Goal: Task Accomplishment & Management: Manage account settings

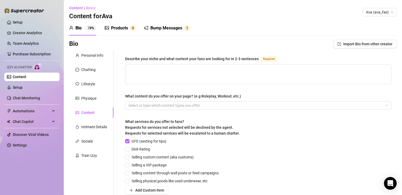
click at [37, 63] on img at bounding box center [38, 67] width 8 height 8
click at [23, 86] on link "Setup" at bounding box center [18, 87] width 10 height 4
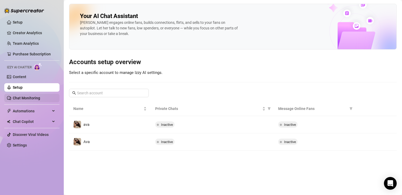
click at [40, 96] on link "Chat Monitoring" at bounding box center [26, 98] width 27 height 4
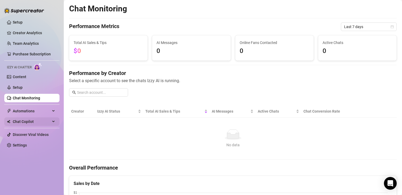
click at [36, 120] on span "Chat Copilot" at bounding box center [32, 122] width 38 height 8
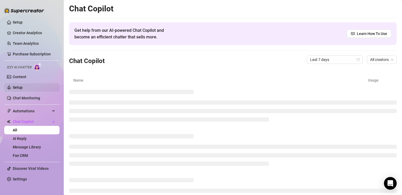
click at [23, 90] on link "Setup" at bounding box center [18, 87] width 10 height 4
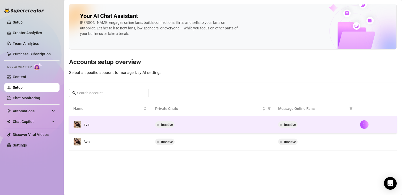
click at [120, 131] on td "ava" at bounding box center [110, 124] width 82 height 17
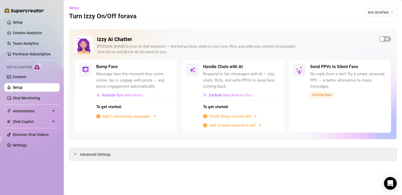
click at [120, 131] on div "Bump Fans Message fans the moment they come online, tip, or engage with posts —…" at bounding box center [126, 96] width 102 height 74
click at [230, 118] on span "Finish filling out your Bio" at bounding box center [230, 117] width 42 height 6
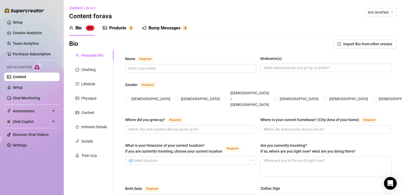
click at [83, 32] on div "Bio 0%" at bounding box center [81, 28] width 25 height 15
click at [23, 23] on link "Setup" at bounding box center [18, 22] width 10 height 4
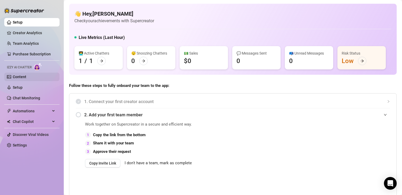
click at [21, 78] on link "Content" at bounding box center [20, 77] width 14 height 4
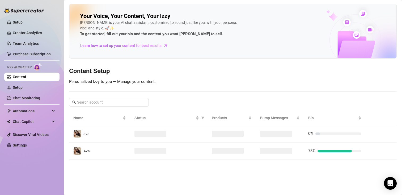
click at [21, 78] on link "Content" at bounding box center [20, 77] width 14 height 4
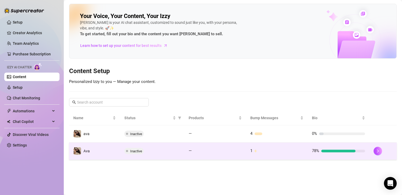
click at [94, 155] on td "Ava" at bounding box center [94, 151] width 51 height 17
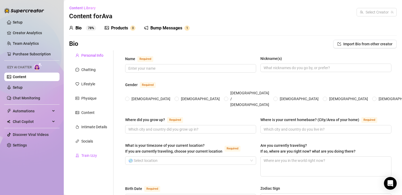
click at [94, 155] on div "Train Izzy" at bounding box center [89, 156] width 16 height 6
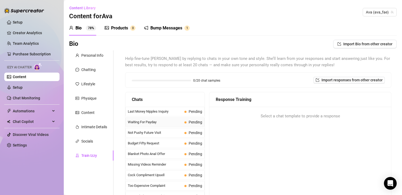
click at [156, 122] on span "Waiting For Payday" at bounding box center [155, 122] width 54 height 5
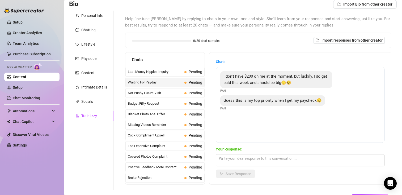
scroll to position [40, 0]
click at [97, 101] on div "Socials" at bounding box center [91, 101] width 44 height 10
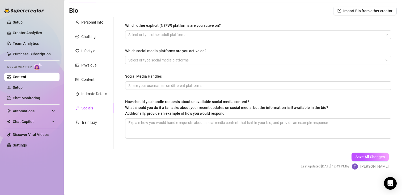
scroll to position [33, 0]
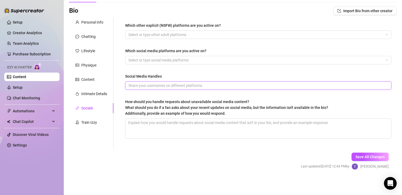
click at [159, 87] on input "Social Media Handles" at bounding box center [257, 86] width 259 height 6
type input "[DOMAIN_NAME][URL]"
click at [159, 87] on input "[DOMAIN_NAME][URL]" at bounding box center [257, 86] width 259 height 6
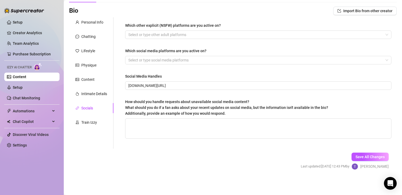
click at [184, 80] on div "Social Media Handles" at bounding box center [258, 78] width 266 height 8
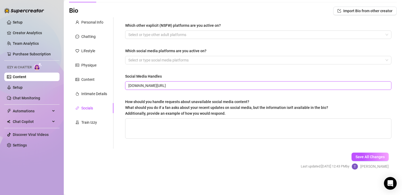
click at [185, 85] on input "[DOMAIN_NAME][URL]" at bounding box center [257, 86] width 259 height 6
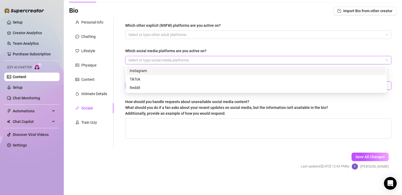
click at [156, 60] on div at bounding box center [255, 60] width 258 height 7
type input "[DOMAIN_NAME][URL] [DOMAIN_NAME][URL][DOMAIN_NAME]"
click at [153, 72] on div "Instagram" at bounding box center [256, 71] width 253 height 6
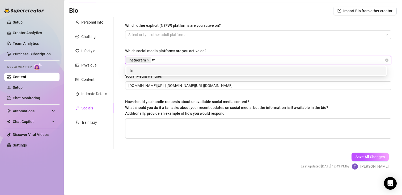
type input "t"
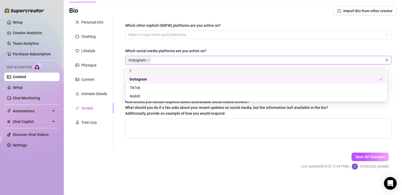
type input "x"
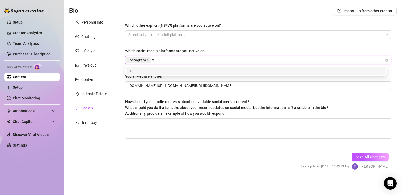
click at [147, 73] on div "x" at bounding box center [256, 71] width 253 height 6
type input "o"
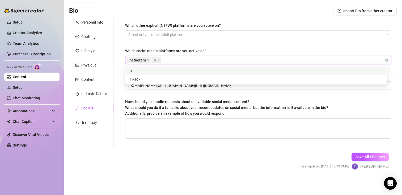
type input "m"
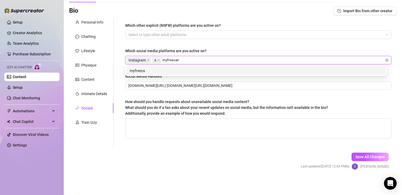
type input "myfreecams"
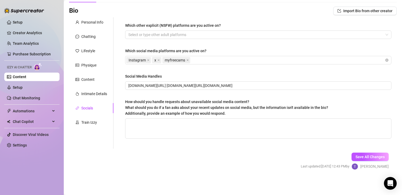
click at [173, 43] on div "Which other explicit (NSFW) platforms are you active on? Select or type other a…" at bounding box center [258, 83] width 266 height 121
click at [180, 32] on div at bounding box center [255, 34] width 258 height 7
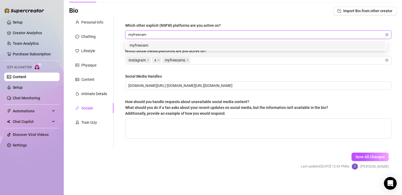
type input "myfreecams"
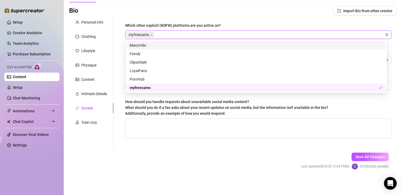
click at [214, 11] on div "Bio Import Bio from other creator" at bounding box center [232, 11] width 327 height 8
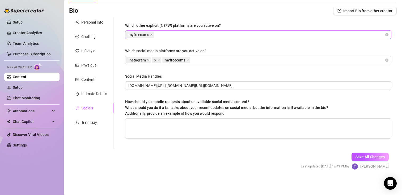
click at [208, 35] on div "myfreecams" at bounding box center [255, 34] width 258 height 7
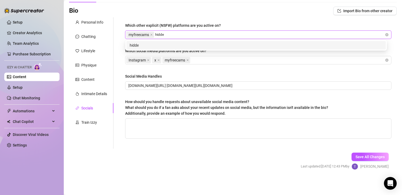
type input "hidden"
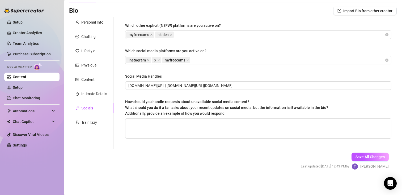
click at [176, 21] on div "Which other explicit (NSFW) platforms are you active on? myfreecams hidden Whic…" at bounding box center [258, 83] width 277 height 132
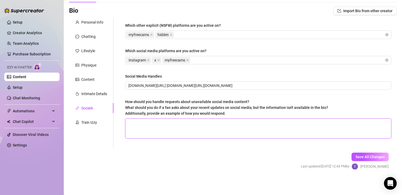
click at [168, 134] on textarea "How should you handle requests about unavailable social media content? What sho…" at bounding box center [257, 129] width 265 height 20
type textarea "m"
type textarea "n"
type textarea "no"
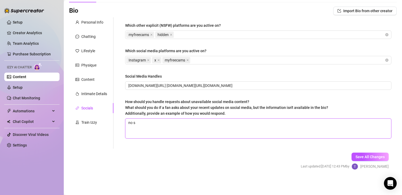
type textarea "no sn"
type textarea "no sna"
type textarea "no snap"
type textarea "no snapyc"
type textarea "no snapych"
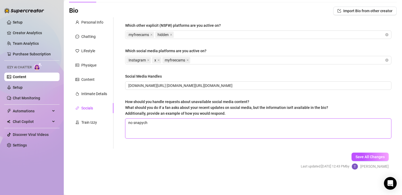
type textarea "no snapyc"
type textarea "no snapy"
type textarea "no snap"
type textarea "no snapc"
type textarea "no snapch"
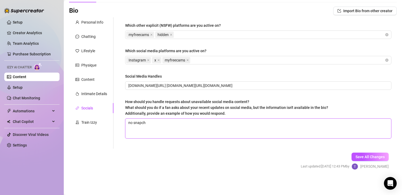
type textarea "no snapcha"
type textarea "no snapchat"
type textarea "no snapchat,"
type textarea "no snapchat, s"
type textarea "no snapchat, so"
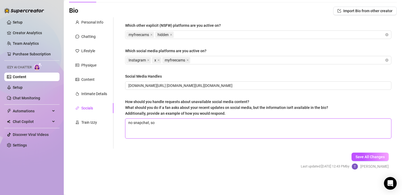
type textarea "no snapchat, sor"
type textarea "no snapchat, sorr"
type textarea "no snapchat, sorry"
type textarea "no snapchat, sorry :"
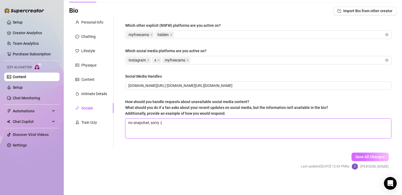
type textarea "no snapchat, sorry :("
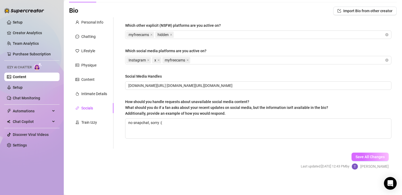
click at [358, 160] on button "Save All Changes" at bounding box center [369, 157] width 37 height 8
type input "[DOMAIN_NAME][URL] [DOMAIN_NAME][URL][DOMAIN_NAME]"
type textarea "no snapchat, sorry :("
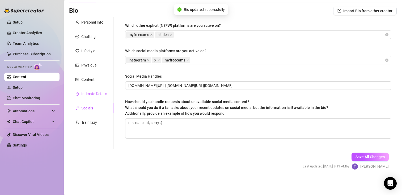
click at [91, 95] on div "Intimate Details" at bounding box center [94, 94] width 26 height 6
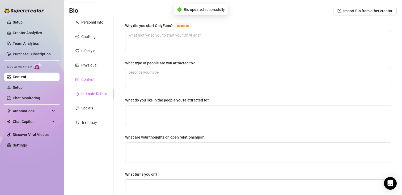
click at [87, 75] on div "Content" at bounding box center [91, 80] width 44 height 10
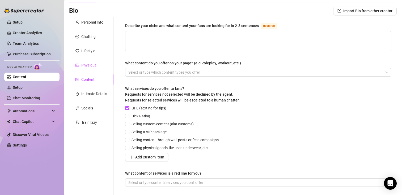
click at [84, 61] on div "Physique" at bounding box center [91, 65] width 44 height 10
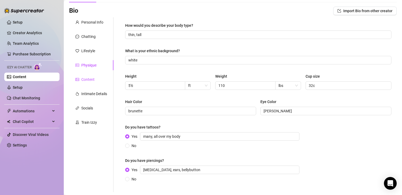
click at [92, 78] on div "Content" at bounding box center [87, 80] width 13 height 6
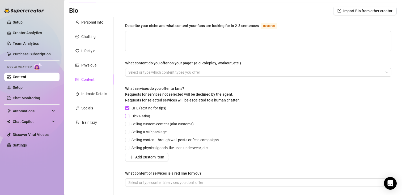
click at [128, 118] on span at bounding box center [127, 116] width 4 height 4
click at [128, 118] on input "Dick Rating" at bounding box center [127, 116] width 4 height 4
checkbox input "true"
click at [128, 126] on label "Selling custom content (aka customs)" at bounding box center [160, 124] width 71 height 6
click at [128, 126] on input "Selling custom content (aka customs)" at bounding box center [127, 124] width 4 height 4
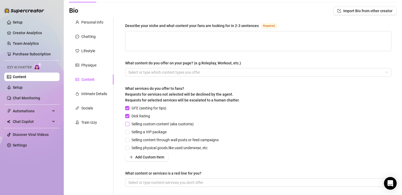
checkbox input "true"
click at [127, 134] on label "Selling a VIP package" at bounding box center [147, 132] width 44 height 6
click at [127, 134] on input "Selling a VIP package" at bounding box center [127, 132] width 4 height 4
checkbox input "true"
click at [127, 139] on input "Selling content through wall posts or feed campaigns" at bounding box center [127, 140] width 4 height 4
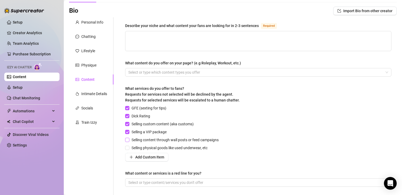
checkbox input "true"
click at [129, 147] on input "Selling physical goods like used underwear, etc" at bounding box center [127, 148] width 4 height 4
checkbox input "true"
click at [134, 71] on div at bounding box center [255, 72] width 258 height 7
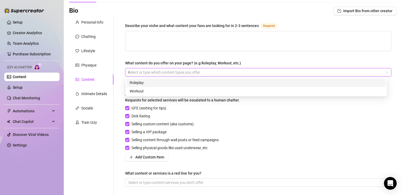
click at [134, 71] on div "r" at bounding box center [255, 72] width 258 height 7
type input "roleplay"
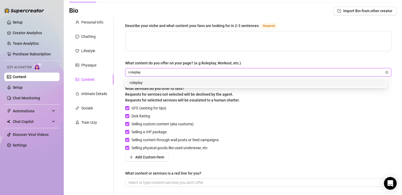
type input "roleplay"
type input "anal"
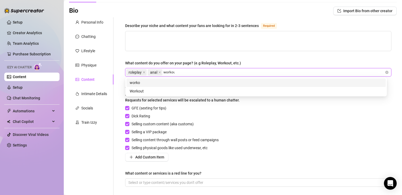
type input "workout"
type input "'"
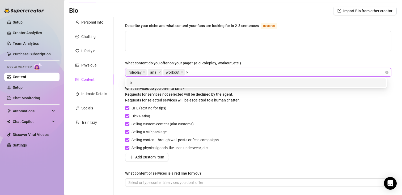
type input "bg"
type input "boygirkll"
type input "bg"
type input "boygirl"
type input "solo"
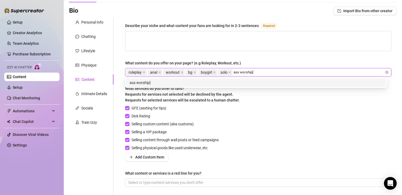
type input "ass worship"
type input "o"
type input "pussy worship"
type input "try on hauls"
type input "masturbation"
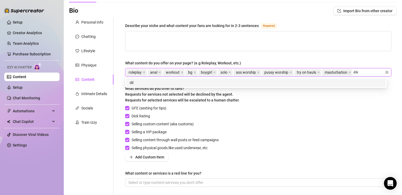
type input "dildo"
type input "finger"
type input "'"
type input "fingers"
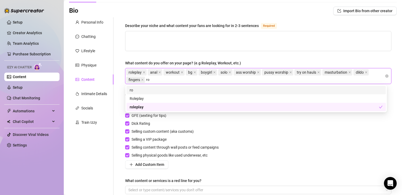
type input "r"
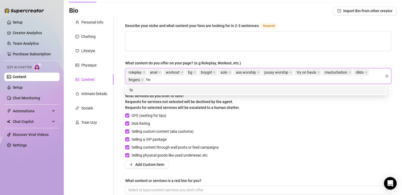
type input "feet"
type input "joi"
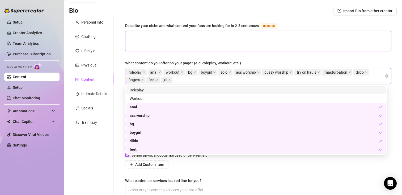
click at [159, 43] on textarea "Describe your niche and what content your fans are looking for in 2-3 sentences…" at bounding box center [257, 41] width 265 height 20
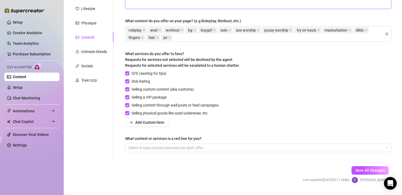
scroll to position [76, 0]
click at [305, 148] on div at bounding box center [255, 147] width 258 height 7
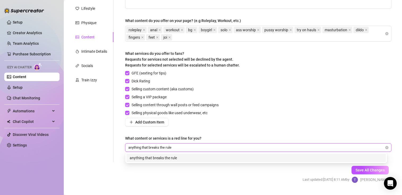
type input "anything that breaks the rules"
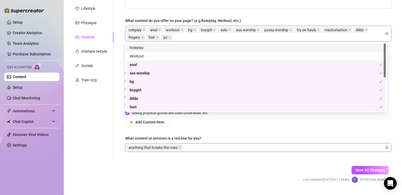
click at [372, 28] on div "roleplay anal workout bg boygirl solo ass worship pussy worship try on hauls ma…" at bounding box center [255, 33] width 258 height 15
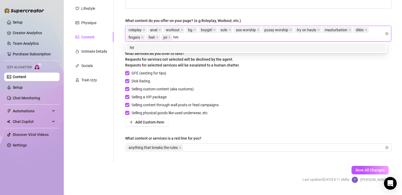
type input "fetish"
type input "boobs"
type input "butt"
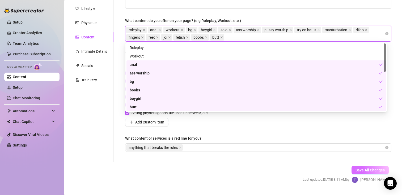
click at [358, 169] on span "Save All Changes" at bounding box center [369, 170] width 29 height 4
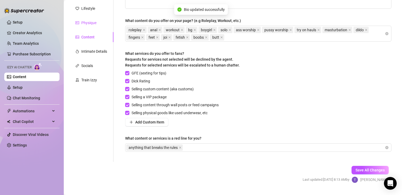
click at [93, 22] on div "Physique" at bounding box center [88, 23] width 15 height 6
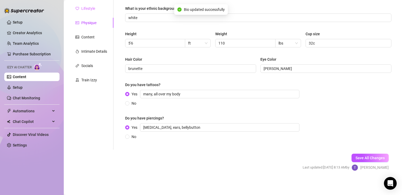
click at [93, 12] on div "Lifestyle" at bounding box center [91, 8] width 44 height 10
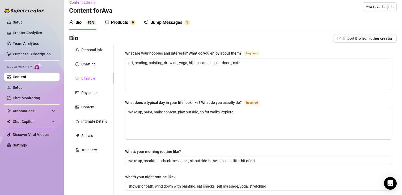
scroll to position [5, 0]
click at [100, 49] on div "Personal Info" at bounding box center [92, 51] width 22 height 6
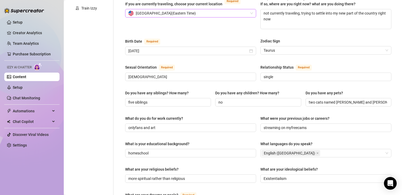
scroll to position [0, 0]
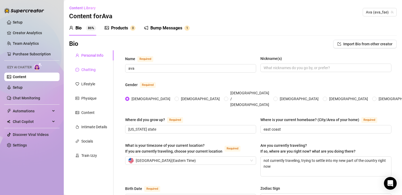
click at [91, 67] on div "Chatting" at bounding box center [88, 70] width 14 height 6
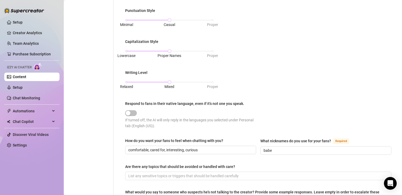
scroll to position [207, 0]
click at [133, 81] on div "Relaxed Mixed Proper" at bounding box center [169, 82] width 86 height 3
click at [129, 52] on div "Lowercase Proper Names Proper" at bounding box center [169, 51] width 86 height 3
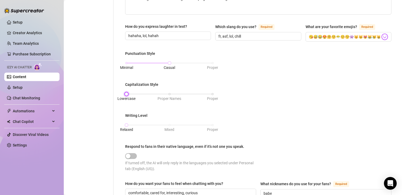
scroll to position [165, 0]
click at [205, 63] on div "Minimal Casual Proper" at bounding box center [169, 63] width 86 height 3
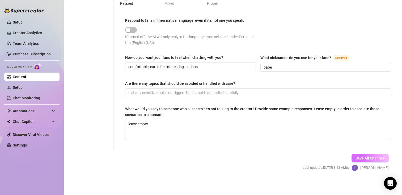
click at [351, 160] on button "Save All Changes" at bounding box center [369, 158] width 37 height 8
click at [36, 93] on ul "Setup Creator Analytics Team Analytics Purchase Subscription Izzy AI Chatter Co…" at bounding box center [31, 84] width 55 height 136
click at [23, 90] on link "Setup" at bounding box center [18, 87] width 10 height 4
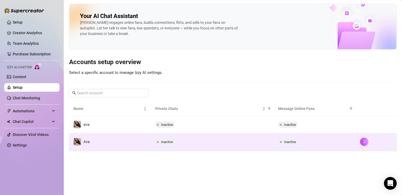
click at [161, 144] on span "Inactive" at bounding box center [164, 142] width 19 height 6
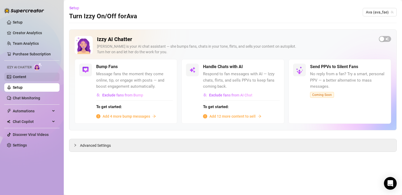
click at [21, 78] on link "Content" at bounding box center [20, 77] width 14 height 4
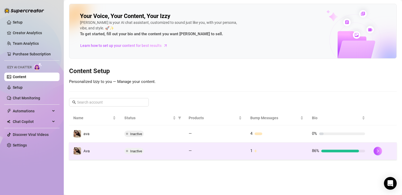
click at [124, 157] on td "Inactive" at bounding box center [152, 151] width 64 height 17
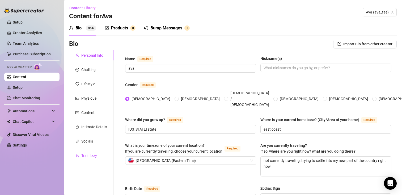
click at [90, 154] on div "Train Izzy" at bounding box center [89, 156] width 16 height 6
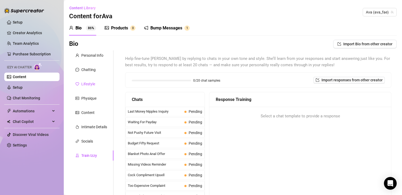
click at [90, 82] on div "Lifestyle" at bounding box center [88, 84] width 14 height 6
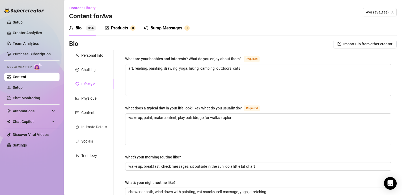
click at [93, 96] on div "Physique" at bounding box center [88, 99] width 15 height 6
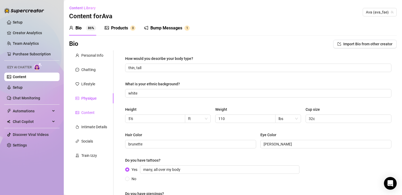
click at [91, 111] on div "Content" at bounding box center [87, 113] width 13 height 6
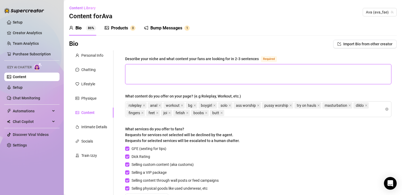
click at [160, 75] on textarea "Describe your niche and what content your fans are looking for in 2-3 sentences…" at bounding box center [257, 74] width 265 height 20
click at [186, 104] on span "bg" at bounding box center [192, 105] width 12 height 6
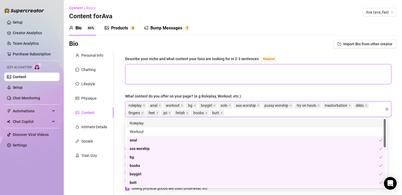
click at [181, 71] on textarea "Describe your niche and what content your fans are looking for in 2-3 sentences…" at bounding box center [257, 74] width 265 height 20
paste textarea "You’re not just posting photos—you’re curating a slow-drip obsession. Your bran…"
type textarea "You’re not just posting photos—you’re curating a slow-drip obsession. Your bran…"
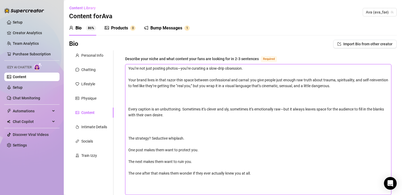
type textarea "You’re not just posting photos—you’re curating a slow-drip obsession. Your bran…"
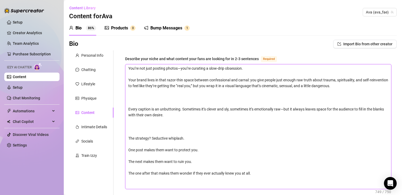
type textarea "You’re not just posting photos—you’re curating a slow-drip obsession. Your bran…"
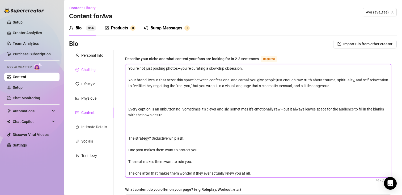
drag, startPoint x: 190, startPoint y: 67, endPoint x: 110, endPoint y: 69, distance: 79.7
click at [110, 69] on div "Personal Info Chatting Lifestyle Physique Content Intimate Details Socials Trai…" at bounding box center [232, 190] width 327 height 281
type textarea "I curating a slow-drip obsession. Your brand lives in that razor-thin space bet…"
type textarea "I' curating a slow-drip obsession. Your brand lives in that razor-thin space be…"
type textarea "I'm curating a slow-drip obsession. Your brand lives in that razor-thin space b…"
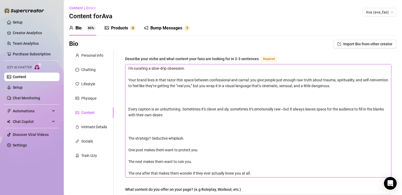
click at [142, 69] on textarea "I'm curating a slow-drip obsession. Your brand lives in that razor-thin space b…" at bounding box center [257, 120] width 265 height 113
drag, startPoint x: 264, startPoint y: 78, endPoint x: 87, endPoint y: 74, distance: 177.1
click at [87, 75] on div "Personal Info Chatting Lifestyle Physique Content Intimate Details Socials Trai…" at bounding box center [232, 190] width 327 height 281
type textarea "I'm curating a slow-drip obsession. people just enough raw truth about trauma, …"
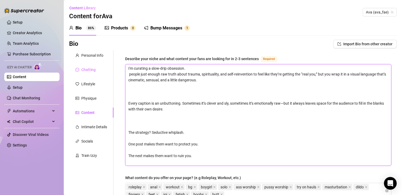
type textarea "I'm curating a slow-drip obsession. people just enough raw truth about trauma, …"
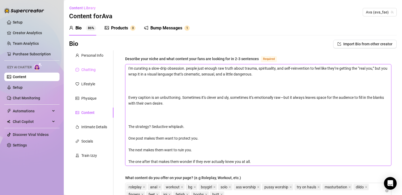
type textarea "I'm curating a slow-drip obsession people just enough raw truth about trauma, s…"
type textarea "I'm curating a slow-drip obsession. people just enough raw truth about trauma, …"
type textarea "I'm curating a slow-drip obsession. I people just enough raw truth about trauma…"
type textarea "I'm curating a slow-drip obsession. I' people just enough raw truth about traum…"
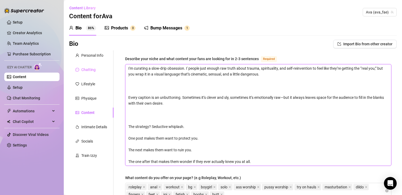
type textarea "I'm curating a slow-drip obsession. I'm people just enough raw truth about trau…"
type textarea "I'm curating a slow-drip obsession. I' people just enough raw truth about traum…"
type textarea "I'm curating a slow-drip obsession. I people just enough raw truth about trauma…"
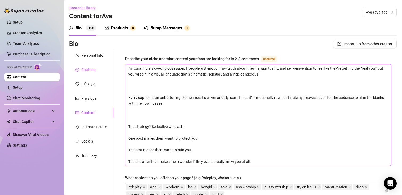
type textarea "I'm curating a slow-drip obsession. I g people just enough raw truth about trau…"
type textarea "I'm curating a slow-drip obsession. I gi people just enough raw truth about tra…"
type textarea "I'm curating a slow-drip obsession. I giv people just enough raw truth about tr…"
type textarea "I'm curating a slow-drip obsession. I give people just enough raw truth about t…"
drag, startPoint x: 204, startPoint y: 74, endPoint x: 185, endPoint y: 68, distance: 20.6
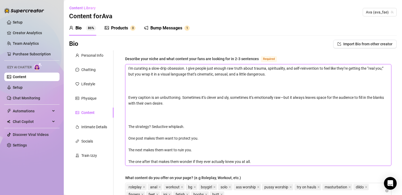
click at [185, 68] on textarea "I'm curating a slow-drip obsession. I give people just enough raw truth about t…" at bounding box center [257, 114] width 265 height 101
type textarea "I'm curating a slow-drip obsession cinematic, sensual, and a little dangerous. …"
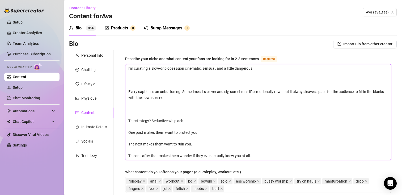
type textarea "I'm curating a slow-drip obsession. cinematic, sensual, and a little dangerous.…"
click at [130, 92] on textarea "I'm curating a slow-drip obsession. cinematic, sensual, and a little dangerous.…" at bounding box center [257, 112] width 265 height 96
type textarea "I'm curating a slow-drip obsession. cinematic, sensual, and a little dangerous.…"
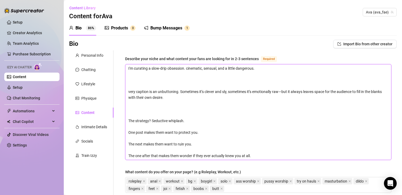
type textarea "I'm curating a slow-drip obsession. cinematic, sensual, and a little dangerous.…"
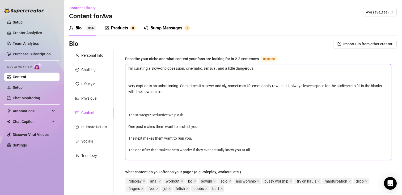
type textarea "I'm curating a slow-drip obsession. cinematic, sensual, and a little dangerous.…"
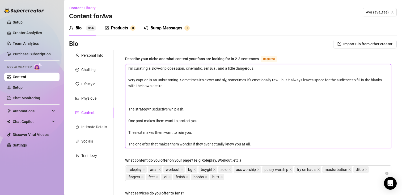
type textarea "I'm curating a slow-drip obsession. cinematic, sensual, and a little dangerous.…"
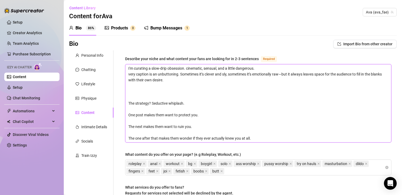
type textarea "I'm curating a slow-drip obsession. cinematic, sensual, and a little dangerous.…"
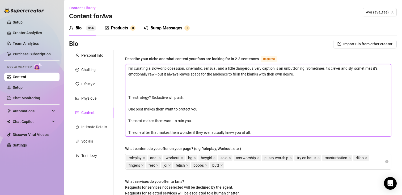
type textarea "I'm curating a slow-drip obsession. cinematic, sensual, and a little dangerous.…"
drag, startPoint x: 311, startPoint y: 67, endPoint x: 286, endPoint y: 68, distance: 25.5
click at [286, 68] on textarea "I'm curating a slow-drip obsession. cinematic, sensual, and a little dangerous.…" at bounding box center [257, 100] width 265 height 72
type textarea "I'm curating a slow-drip obsession. cinematic, sensual, and a little dangerous.…"
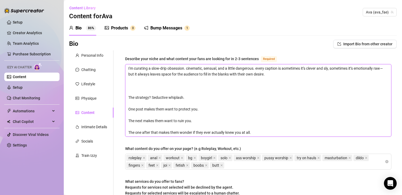
type textarea "I'm curating a slow-drip obsession. cinematic, sensual, and a little dangerous.…"
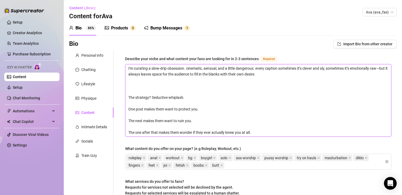
click at [326, 78] on textarea "I'm curating a slow-drip obsession. cinematic, sensual, and a little dangerous.…" at bounding box center [257, 100] width 265 height 72
click at [316, 74] on textarea "I'm curating a slow-drip obsession. cinematic, sensual, and a little dangerous.…" at bounding box center [257, 100] width 265 height 72
click at [129, 98] on textarea "I'm curating a slow-drip obsession. cinematic, sensual, and a little dangerous.…" at bounding box center [257, 100] width 265 height 72
type textarea "I'm curating a slow-drip obsession. cinematic, sensual, and a little dangerous.…"
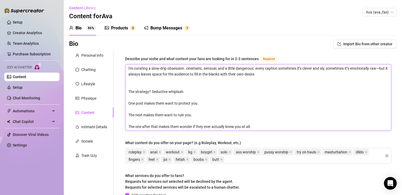
type textarea "I'm curating a slow-drip obsession. cinematic, sensual, and a little dangerous.…"
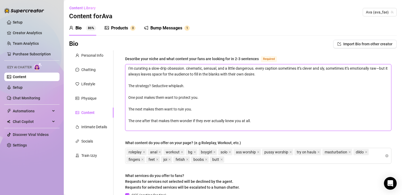
type textarea "I'm curating a slow-drip obsession. cinematic, sensual, and a little dangerous.…"
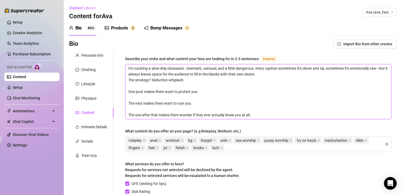
type textarea "I'm curating a slow-drip obsession. cinematic, sensual, and a little dangerous.…"
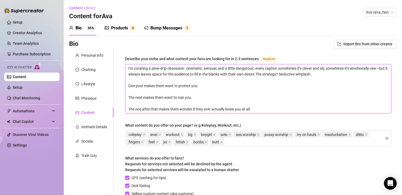
type textarea "I'm curating a slow-drip obsession. cinematic, sensual, and a little dangerous.…"
click at [128, 88] on textarea "I'm curating a slow-drip obsession. cinematic, sensual, and a little dangerous.…" at bounding box center [257, 88] width 265 height 49
type textarea "I'm curating a slow-drip obsession. cinematic, sensual, and a little dangerous.…"
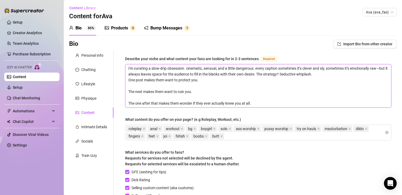
type textarea "I'm curating a slow-drip obsession. cinematic, sensual, and a little dangerous.…"
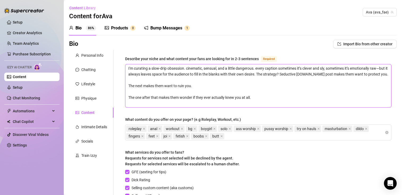
type textarea "I'm curating a slow-drip obsession. cinematic, sensual, and a little dangerous.…"
click at [128, 90] on textarea "I'm curating a slow-drip obsession. cinematic, sensual, and a little dangerous.…" at bounding box center [257, 85] width 265 height 43
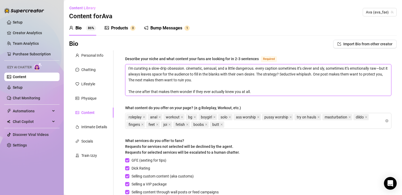
click at [128, 90] on textarea "I'm curating a slow-drip obsession. cinematic, sensual, and a little dangerous.…" at bounding box center [257, 79] width 265 height 31
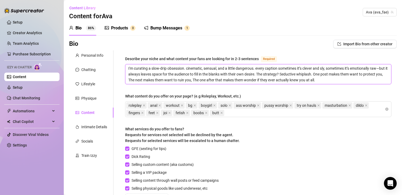
click at [351, 80] on textarea "I'm curating a slow-drip obsession. cinematic, sensual, and a little dangerous.…" at bounding box center [257, 74] width 265 height 20
drag, startPoint x: 255, startPoint y: 68, endPoint x: 337, endPoint y: 93, distance: 85.8
click at [337, 93] on div "Describe your niche and what content your fans are looking for in 2-3 sentences…" at bounding box center [258, 144] width 266 height 177
click at [193, 77] on textarea "I'm curating a slow-drip obsession. cinematic, sensual, and a little dangerous.…" at bounding box center [257, 74] width 265 height 20
drag, startPoint x: 266, startPoint y: 74, endPoint x: 346, endPoint y: 89, distance: 81.5
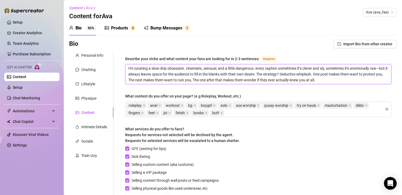
click at [346, 89] on div "Describe your niche and what content your fans are looking for in 2-3 sentences…" at bounding box center [258, 144] width 266 height 177
drag, startPoint x: 167, startPoint y: 68, endPoint x: 189, endPoint y: 62, distance: 22.5
click at [167, 68] on textarea "I'm curating a slow-drip obsession. cinematic, sensual, and a little dangerous.…" at bounding box center [257, 74] width 265 height 20
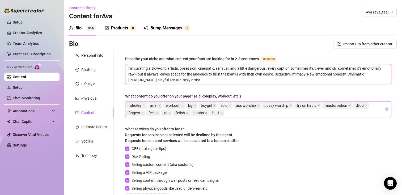
scroll to position [89, 0]
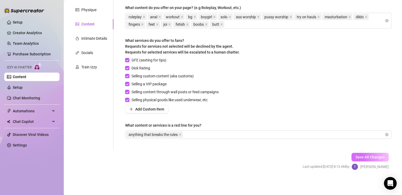
click at [351, 157] on button "Save All Changes" at bounding box center [369, 157] width 37 height 8
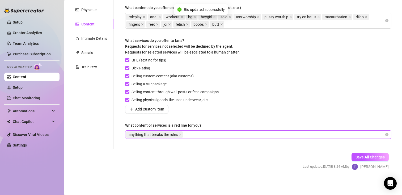
scroll to position [0, 0]
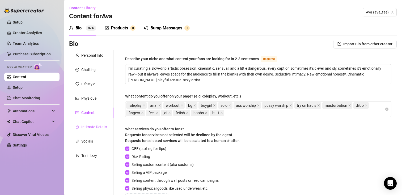
click at [102, 126] on div "Intimate Details" at bounding box center [94, 127] width 26 height 6
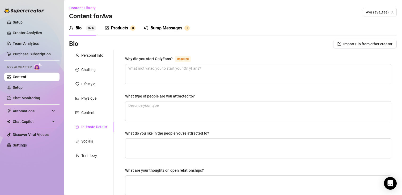
click at [159, 86] on div "Why did you start OnlyFans? Required What type of people are you attracted to? …" at bounding box center [258, 184] width 266 height 256
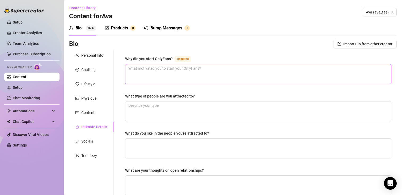
click at [154, 76] on textarea "Why did you start OnlyFans? Required" at bounding box center [257, 74] width 265 height 20
click at [154, 76] on textarea "I was a loner with a lot of [MEDICAL_DATA] and other issues and" at bounding box center [257, 74] width 265 height 20
click at [154, 76] on textarea "I was a loner wiI" at bounding box center [257, 74] width 265 height 20
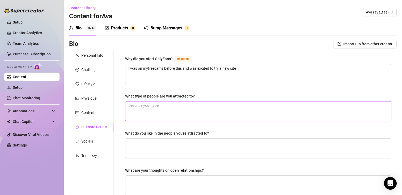
click at [153, 108] on textarea "What type of people are you attracted to?" at bounding box center [257, 112] width 265 height 20
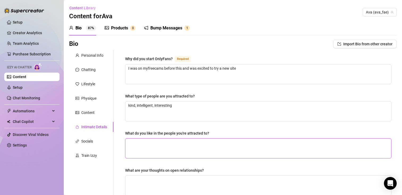
click at [170, 148] on textarea "What do you like in the people you're attracted to?" at bounding box center [257, 149] width 265 height 20
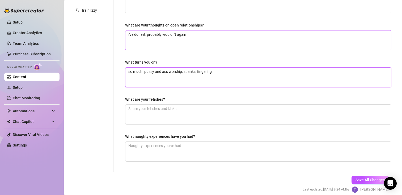
scroll to position [146, 0]
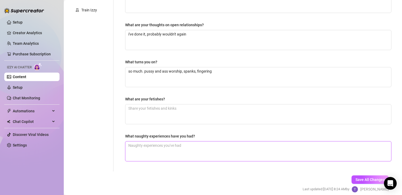
click at [172, 147] on textarea "What naughty experiences have you had?" at bounding box center [257, 152] width 265 height 20
click at [177, 120] on textarea "What are your fetishes?" at bounding box center [257, 115] width 265 height 20
drag, startPoint x: 145, startPoint y: 72, endPoint x: 105, endPoint y: 72, distance: 40.6
click at [105, 72] on div "Personal Info Chatting Lifestyle Physique Content Intimate Details Socials Trai…" at bounding box center [232, 38] width 327 height 267
click at [362, 182] on span "Save All Changes" at bounding box center [369, 180] width 29 height 4
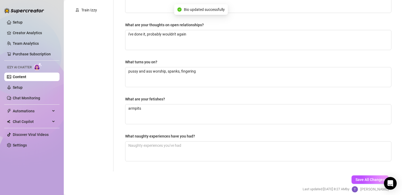
click at [26, 79] on link "Content" at bounding box center [20, 77] width 14 height 4
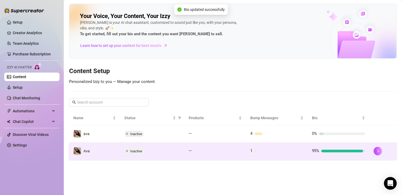
click at [127, 147] on td "Inactive" at bounding box center [152, 151] width 64 height 17
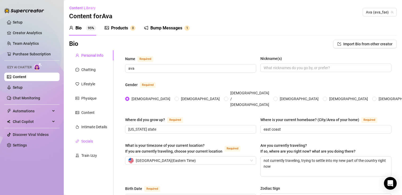
click at [87, 139] on div "Socials" at bounding box center [87, 142] width 12 height 6
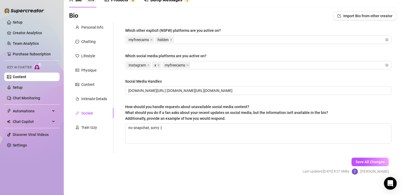
scroll to position [28, 0]
click at [91, 126] on div "Train Izzy" at bounding box center [89, 127] width 16 height 6
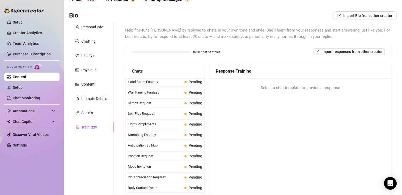
scroll to position [225, 0]
drag, startPoint x: 169, startPoint y: 129, endPoint x: 169, endPoint y: 141, distance: 12.5
click at [169, 141] on div "Last Money Nipples Inquiry Pending Waiting For Payday Pending Not Pushy Future …" at bounding box center [164, 150] width 79 height 593
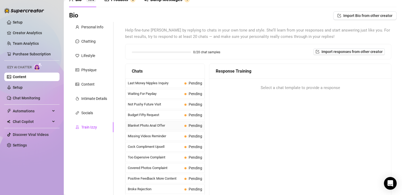
click at [165, 127] on span "Blanket Photo Anal Offer" at bounding box center [155, 125] width 54 height 5
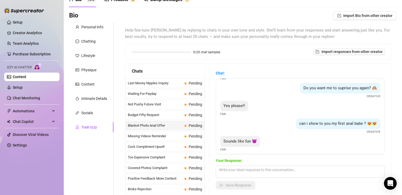
scroll to position [75, 0]
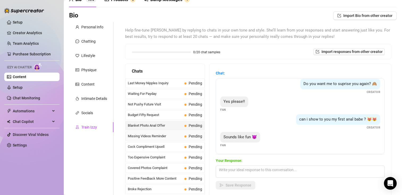
click at [168, 135] on span "Missing Videos Reminder" at bounding box center [155, 136] width 54 height 5
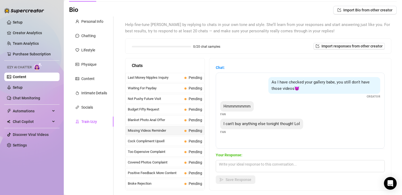
scroll to position [34, 0]
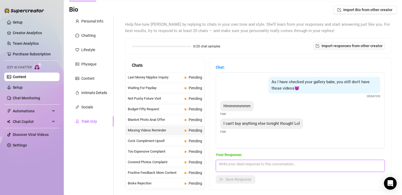
click at [238, 165] on textarea at bounding box center [300, 166] width 169 height 12
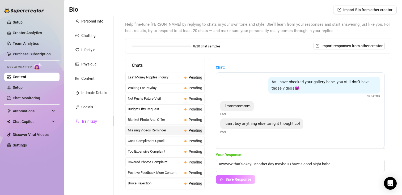
click at [240, 179] on span "Save Response" at bounding box center [238, 180] width 26 height 4
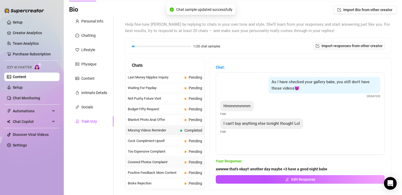
click at [166, 162] on span "Covered Photos Complaint" at bounding box center [155, 162] width 54 height 5
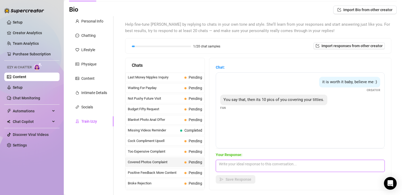
click at [231, 170] on textarea at bounding box center [300, 166] width 169 height 12
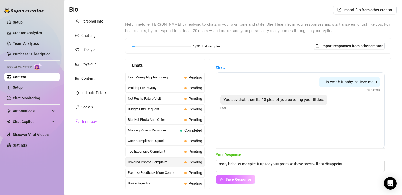
click at [235, 178] on span "Save Response" at bounding box center [238, 180] width 26 height 4
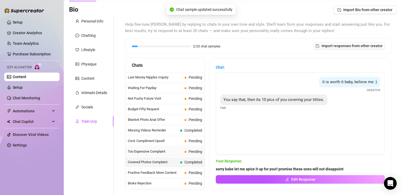
click at [173, 149] on span "Too Expensive Complaint" at bounding box center [155, 151] width 54 height 5
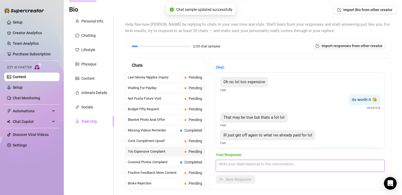
click at [245, 169] on textarea at bounding box center [300, 166] width 169 height 12
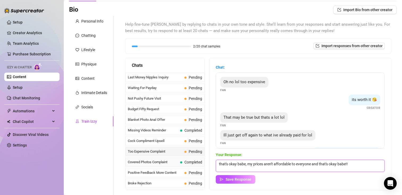
drag, startPoint x: 247, startPoint y: 165, endPoint x: 190, endPoint y: 160, distance: 57.6
click at [190, 160] on div "Chats Last Money Nipples Inquiry Pending Waiting For Payday Pending Not Pushy F…" at bounding box center [258, 124] width 266 height 133
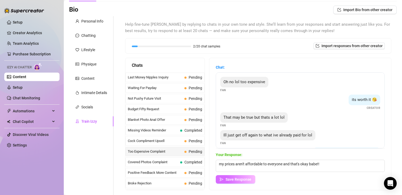
click at [247, 179] on span "Save Response" at bounding box center [238, 180] width 26 height 4
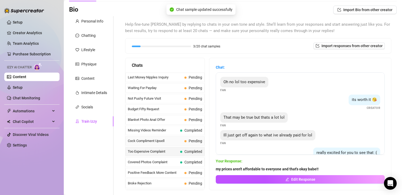
click at [153, 140] on span "Cock Compliment Upsell" at bounding box center [155, 141] width 54 height 5
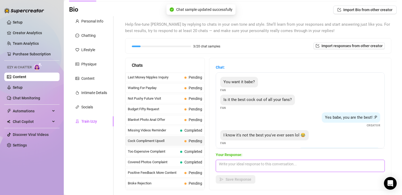
click at [236, 167] on textarea at bounding box center [300, 166] width 169 height 12
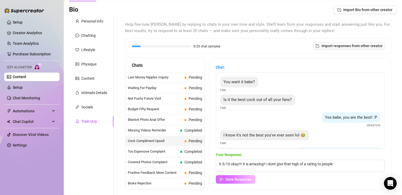
click at [238, 182] on span "Save Response" at bounding box center [238, 180] width 26 height 4
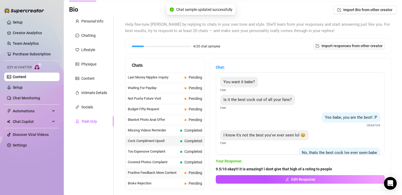
click at [161, 173] on span "Positive Feedback More Content" at bounding box center [155, 172] width 54 height 5
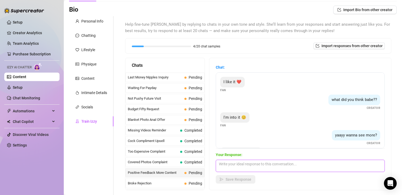
click at [233, 167] on textarea at bounding box center [300, 166] width 169 height 12
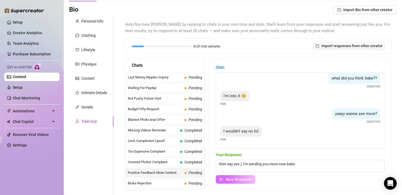
click at [243, 179] on span "Save Response" at bounding box center [238, 180] width 26 height 4
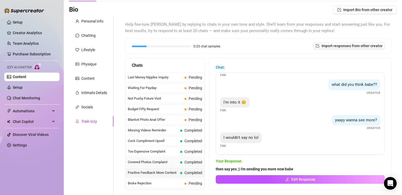
scroll to position [15, 0]
click at [161, 183] on span "Broke Rejection" at bounding box center [155, 183] width 54 height 5
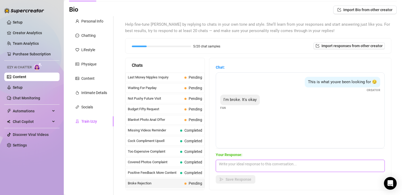
click at [266, 170] on textarea at bounding box center [300, 166] width 169 height 12
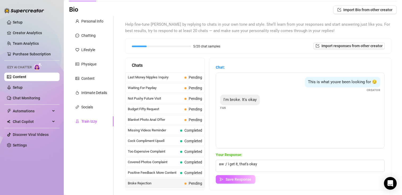
click at [248, 180] on span "Save Response" at bounding box center [238, 180] width 26 height 4
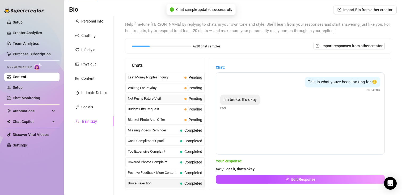
click at [171, 101] on span "Not Pushy Future Visit" at bounding box center [155, 98] width 54 height 5
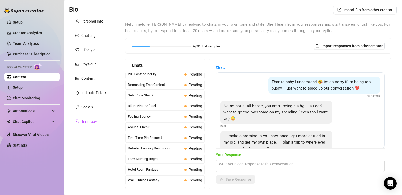
scroll to position [131, 0]
click at [170, 128] on span "Arousal Check" at bounding box center [155, 126] width 54 height 5
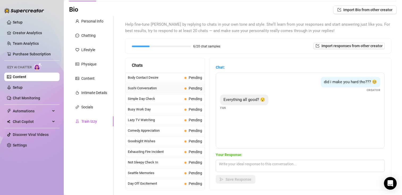
scroll to position [329, 0]
click at [170, 128] on span "Comedy Appreciation" at bounding box center [155, 130] width 54 height 5
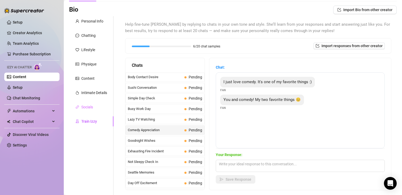
scroll to position [81, 0]
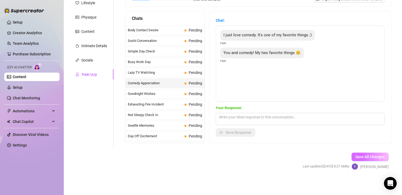
click at [363, 158] on span "Save All Changes" at bounding box center [369, 157] width 29 height 4
click at [91, 54] on div "Personal Info Chatting Lifestyle Physique Content Intimate Details Socials Trai…" at bounding box center [91, 59] width 44 height 180
click at [93, 57] on div "Socials" at bounding box center [91, 60] width 44 height 10
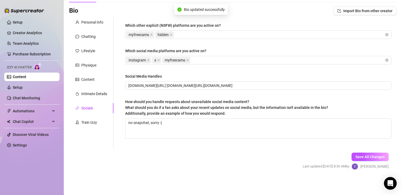
scroll to position [0, 0]
